Goal: Find specific page/section: Find specific page/section

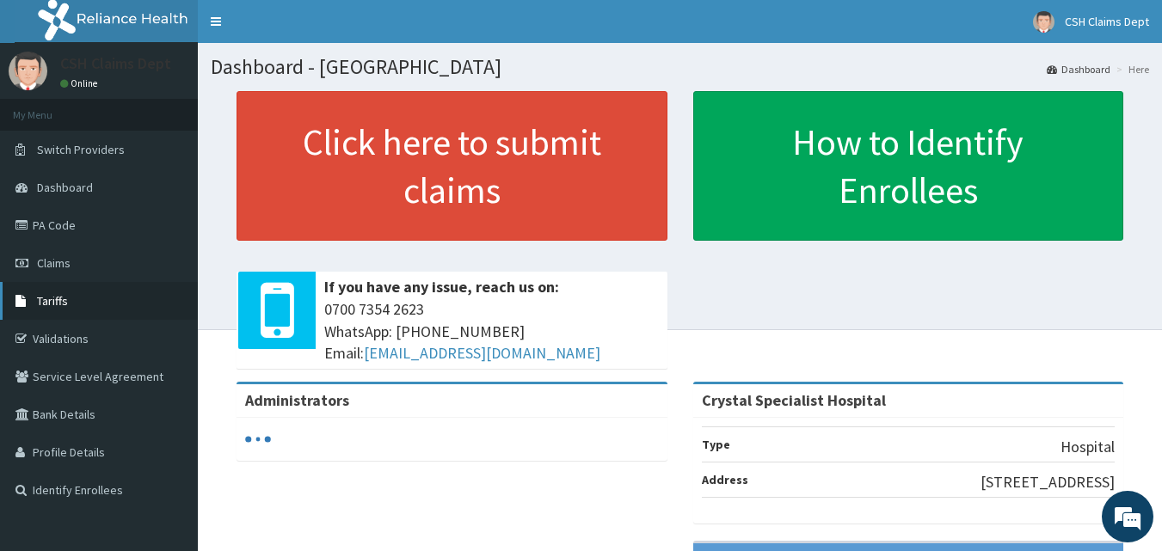
click at [59, 296] on span "Tariffs" at bounding box center [52, 300] width 31 height 15
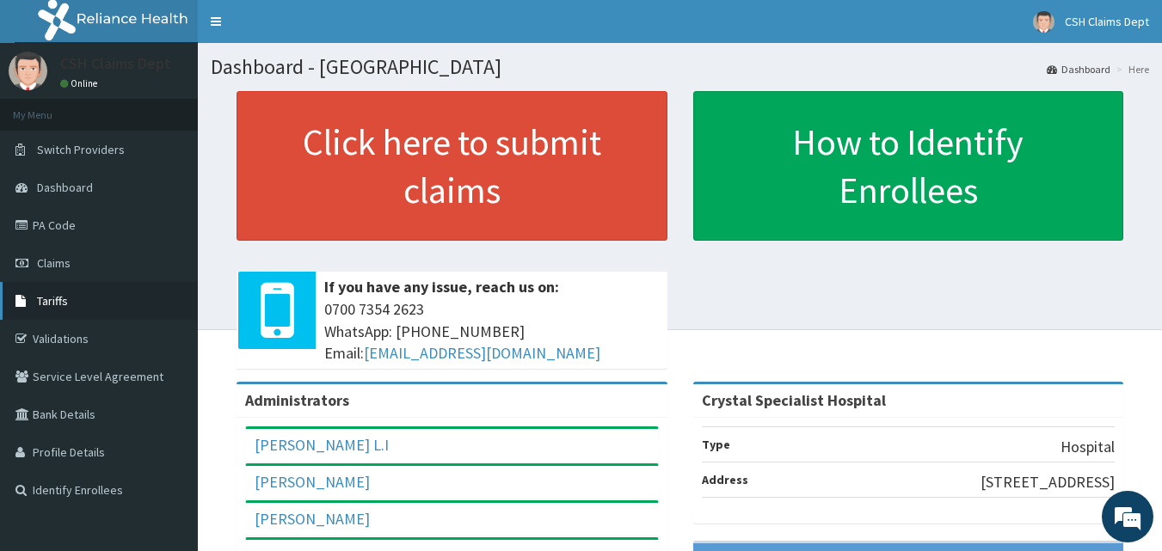
click at [56, 301] on span "Tariffs" at bounding box center [52, 300] width 31 height 15
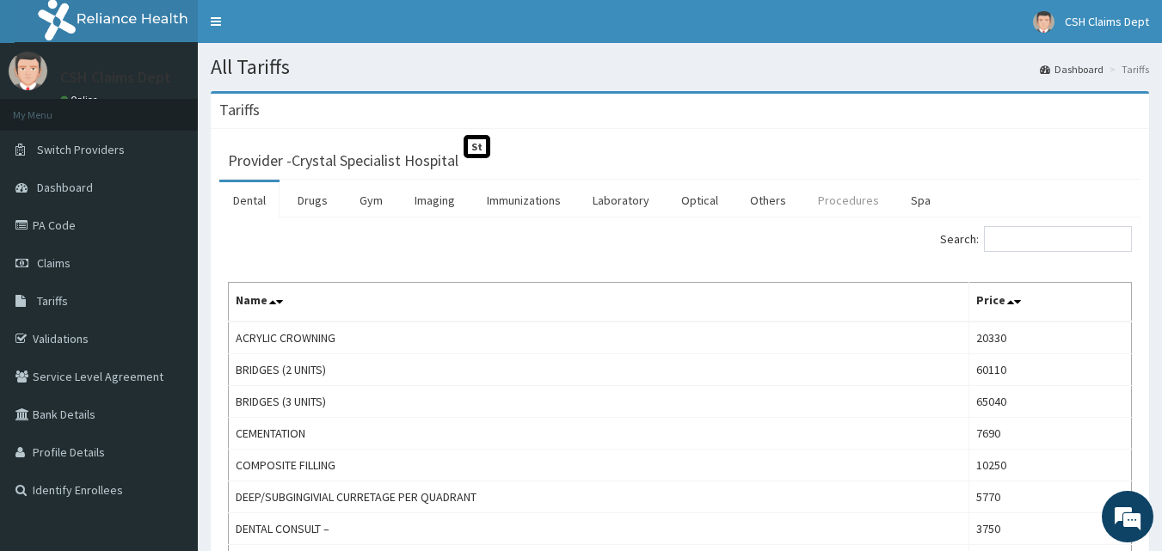
click at [840, 196] on link "Procedures" at bounding box center [848, 200] width 89 height 36
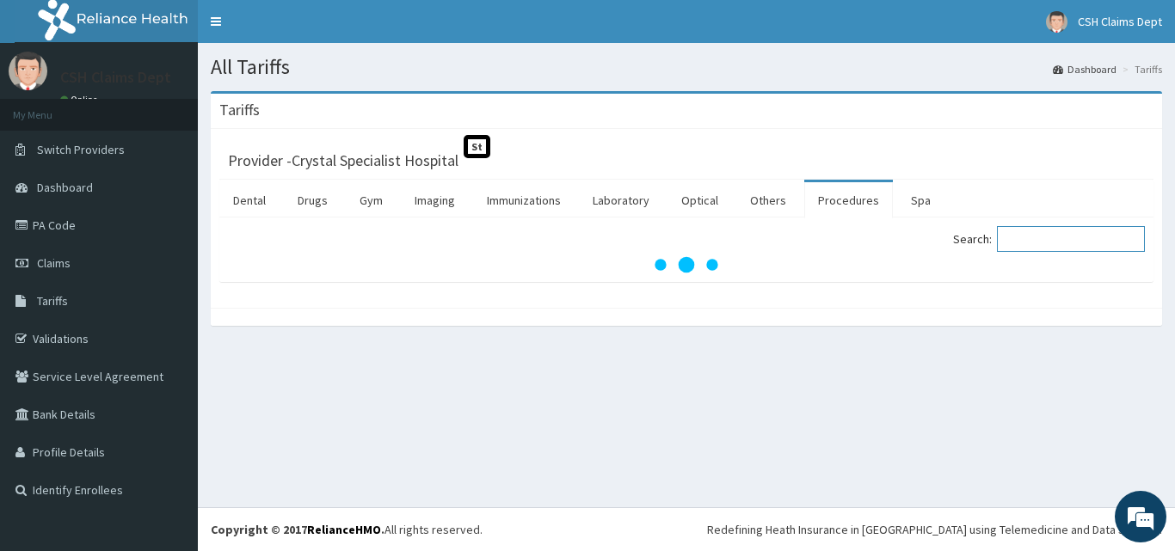
click at [1020, 238] on input "Search:" at bounding box center [1071, 239] width 148 height 26
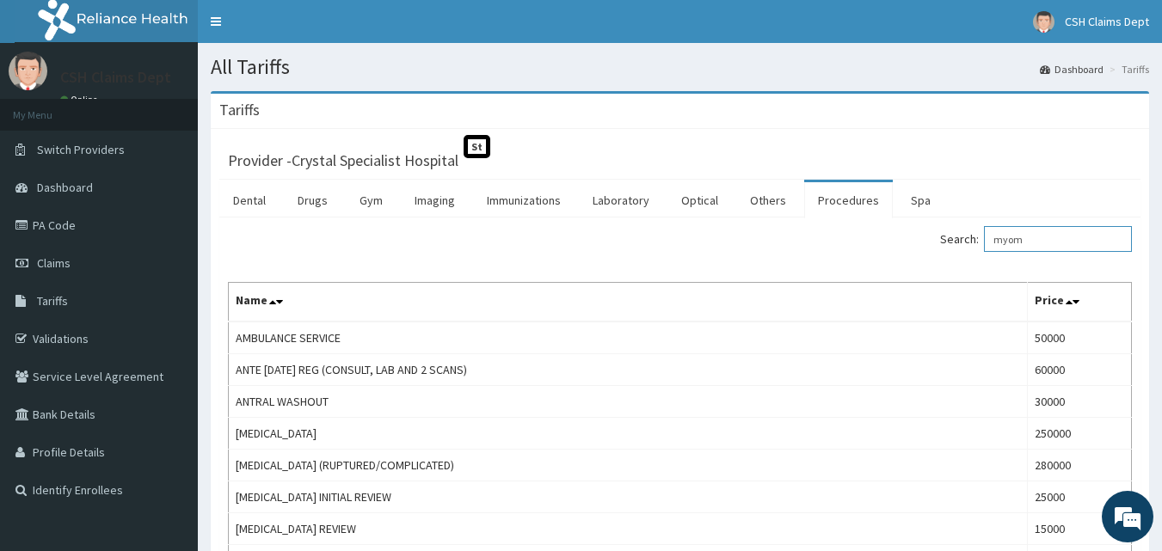
drag, startPoint x: 1081, startPoint y: 232, endPoint x: 855, endPoint y: 238, distance: 225.5
click at [855, 238] on div "Search: myom" at bounding box center [913, 241] width 440 height 30
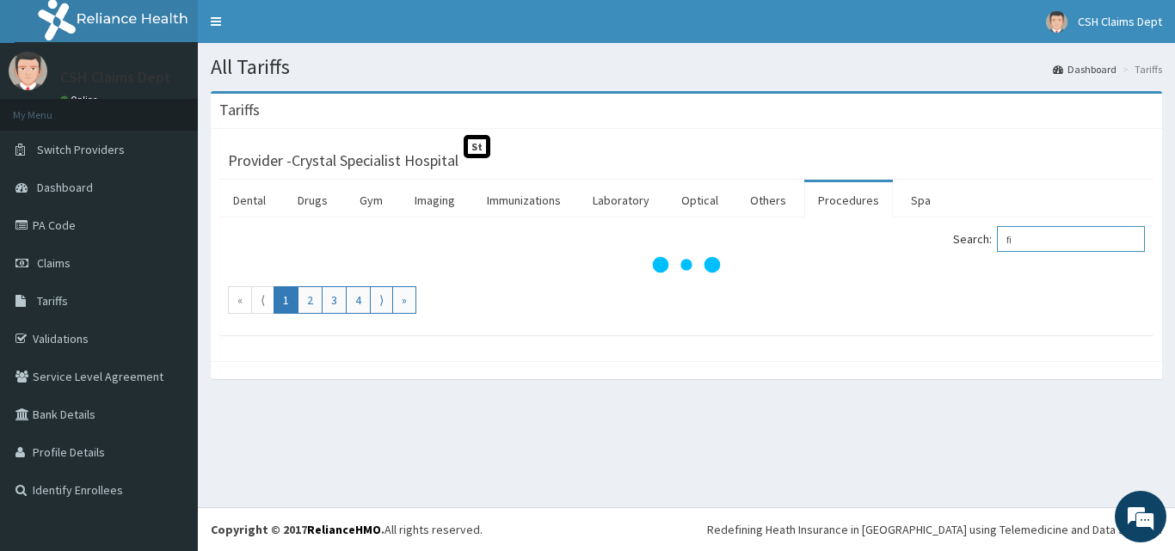
type input "f"
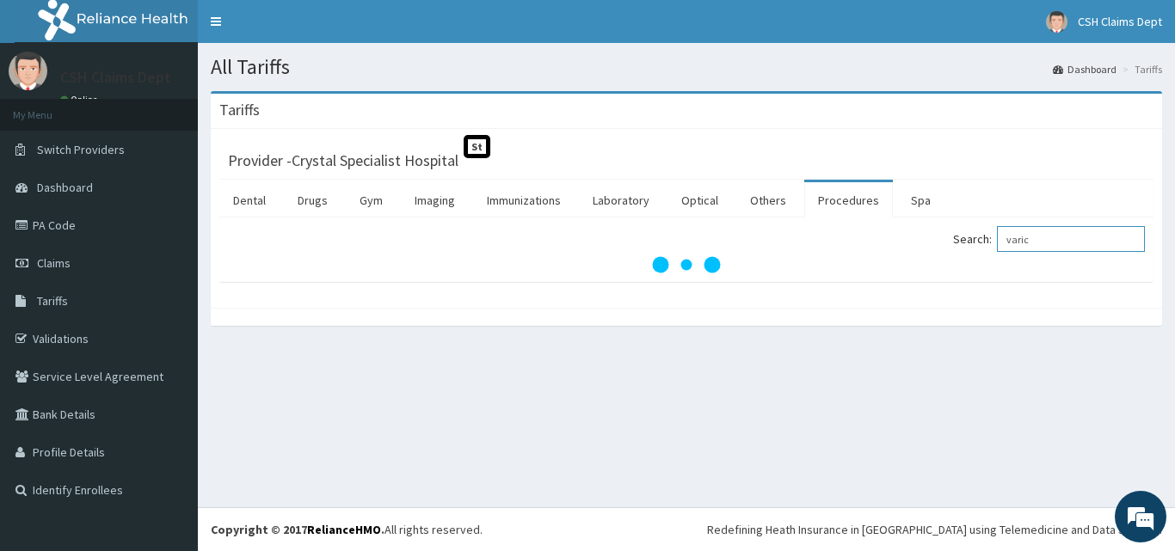
type input "varic"
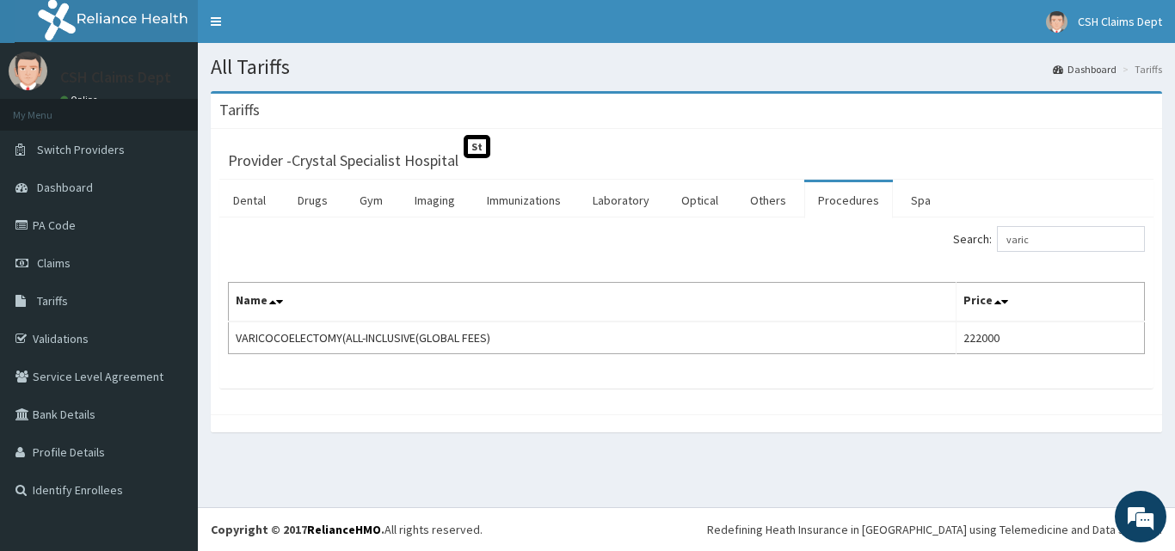
click at [765, 151] on div "Provider - Crystal Specialist Hospital St" at bounding box center [686, 158] width 917 height 24
click at [65, 219] on link "PA Code" at bounding box center [99, 225] width 198 height 38
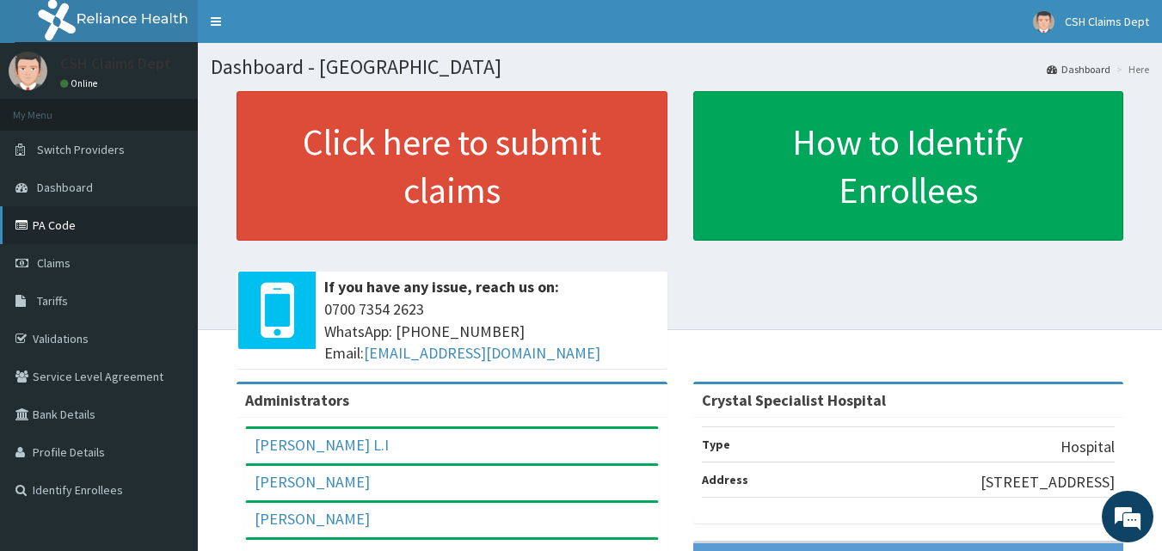
click at [59, 221] on link "PA Code" at bounding box center [99, 225] width 198 height 38
